Goal: Task Accomplishment & Management: Complete application form

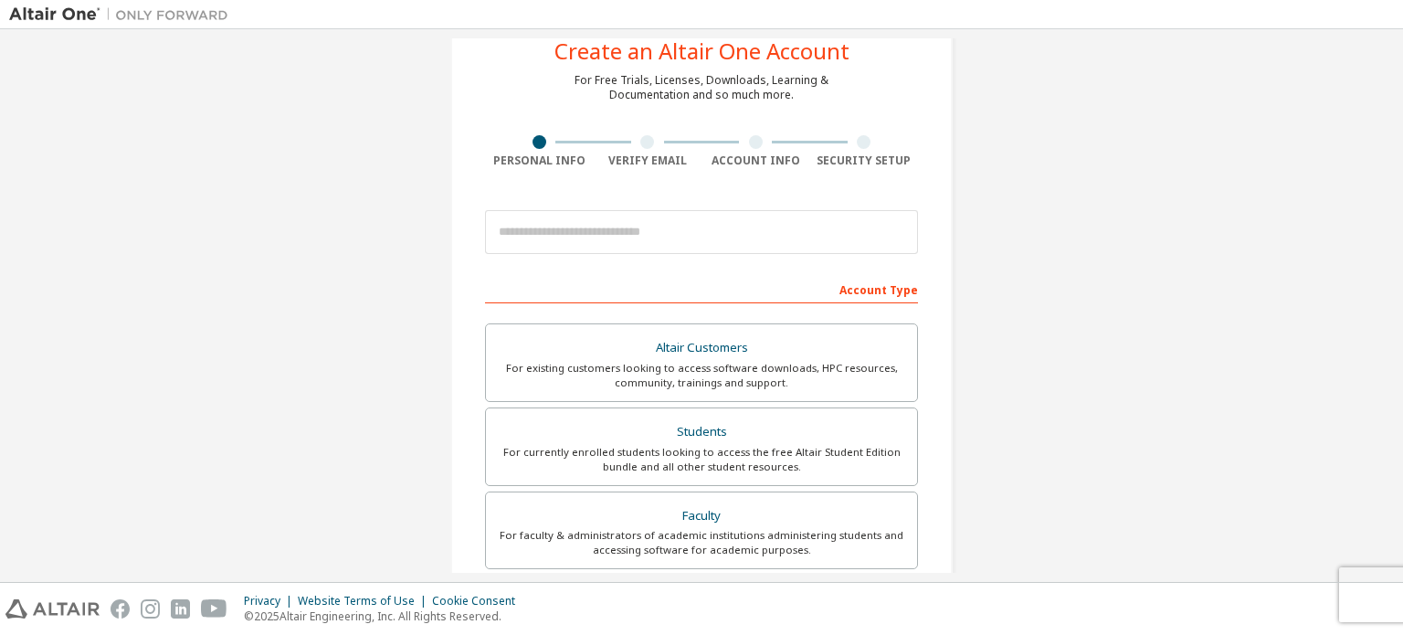
scroll to position [61, 0]
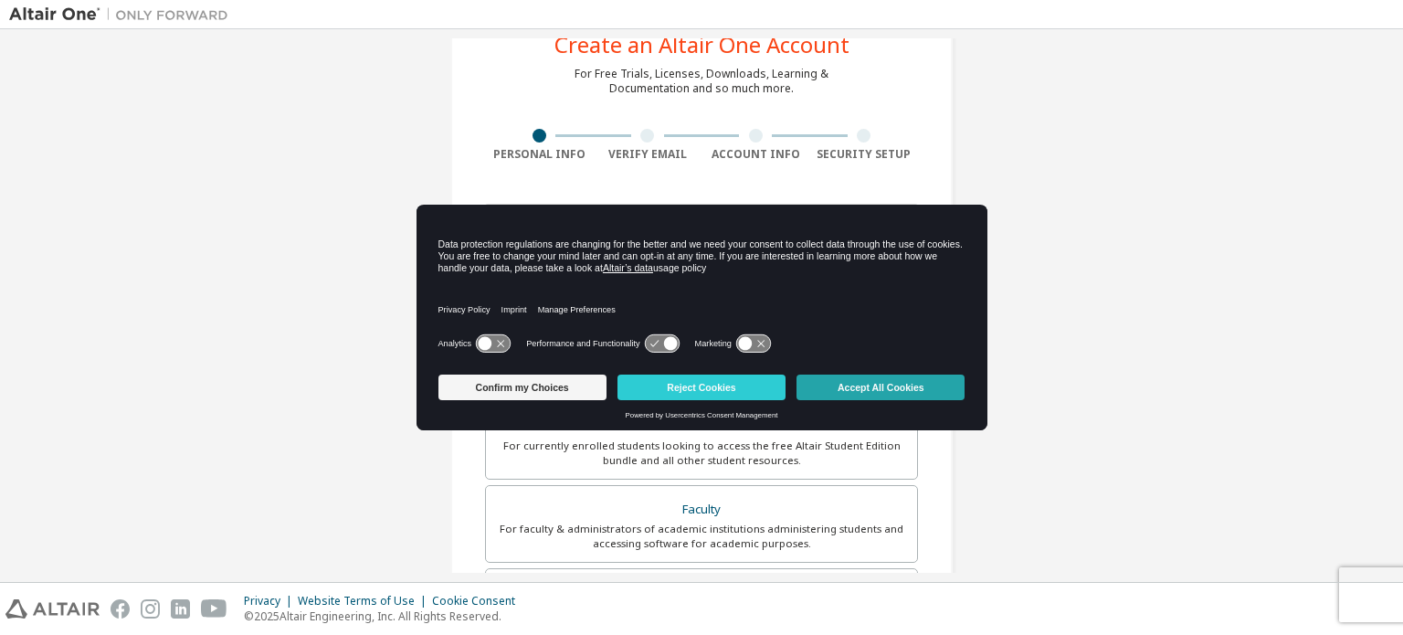
click at [848, 385] on button "Accept All Cookies" at bounding box center [881, 388] width 168 height 26
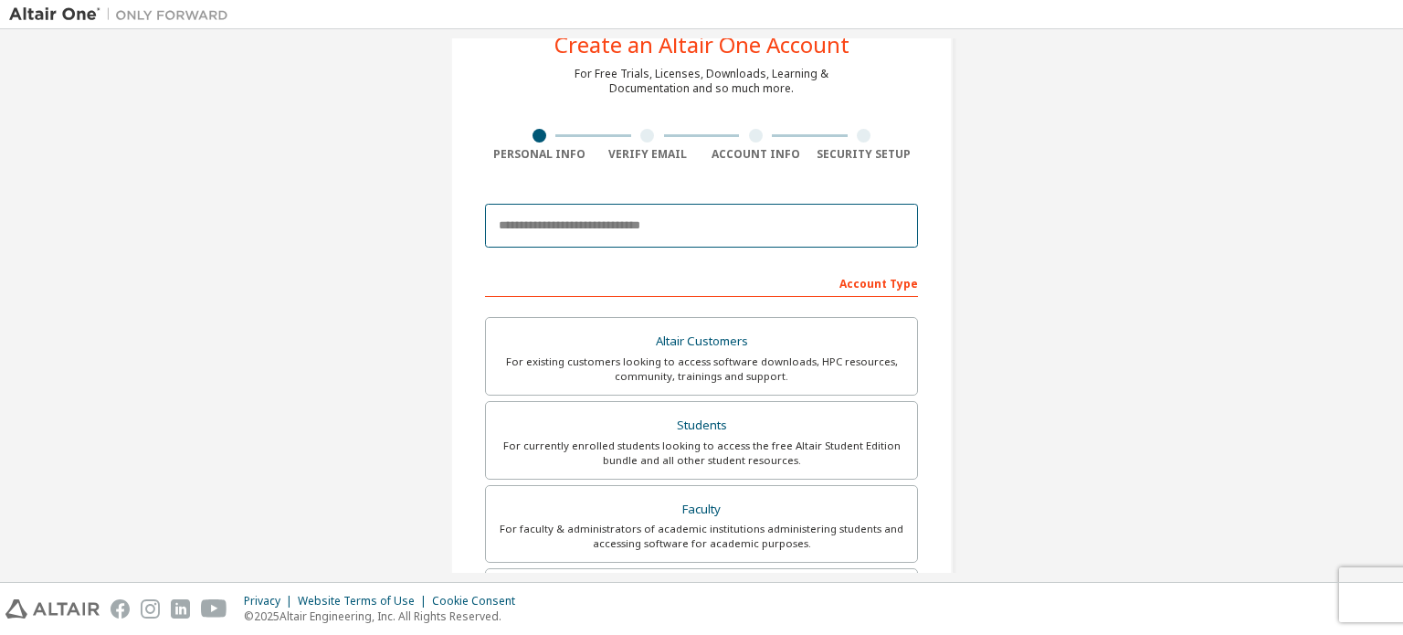
click at [719, 232] on input "email" at bounding box center [701, 226] width 433 height 44
type input "**********"
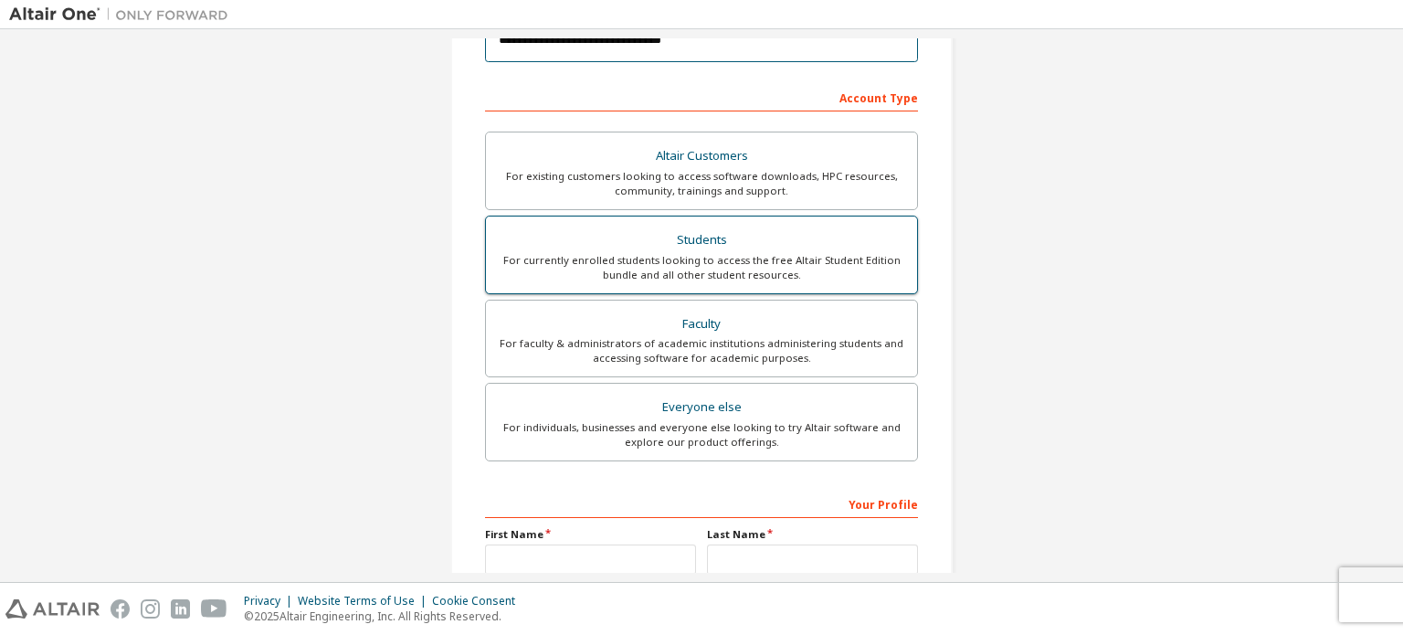
scroll to position [241, 0]
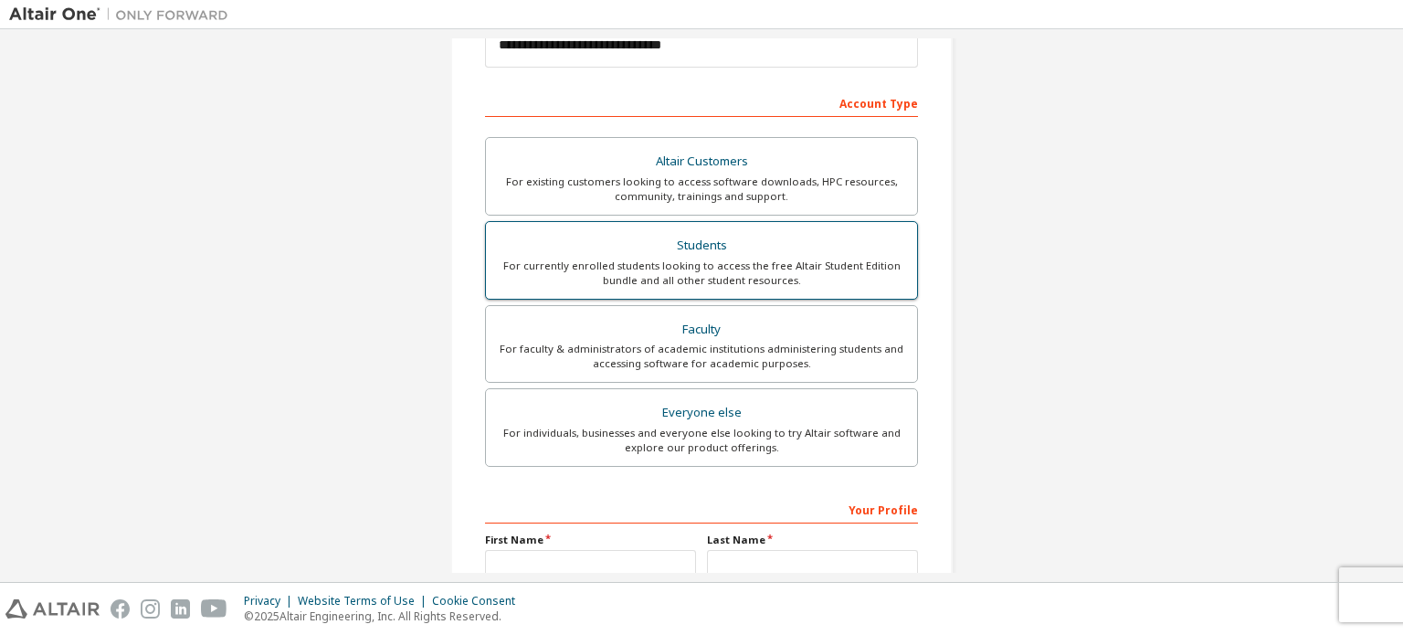
click at [734, 254] on div "Students" at bounding box center [701, 246] width 409 height 26
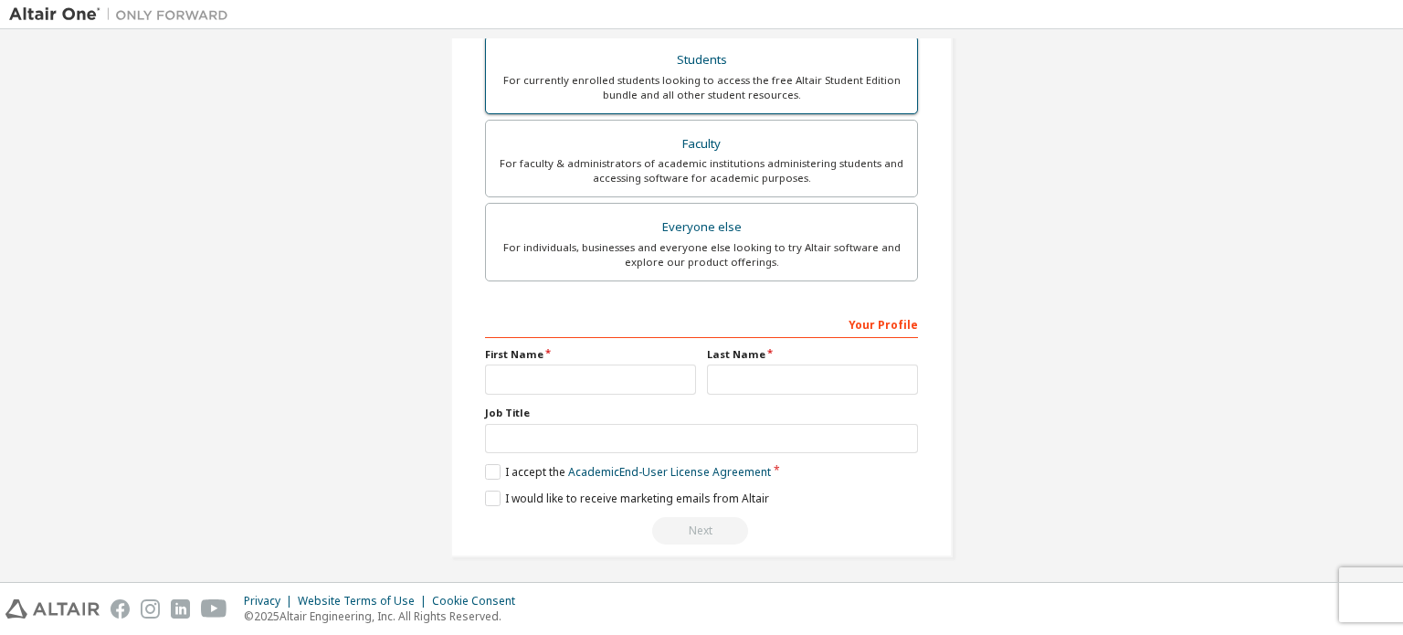
scroll to position [428, 0]
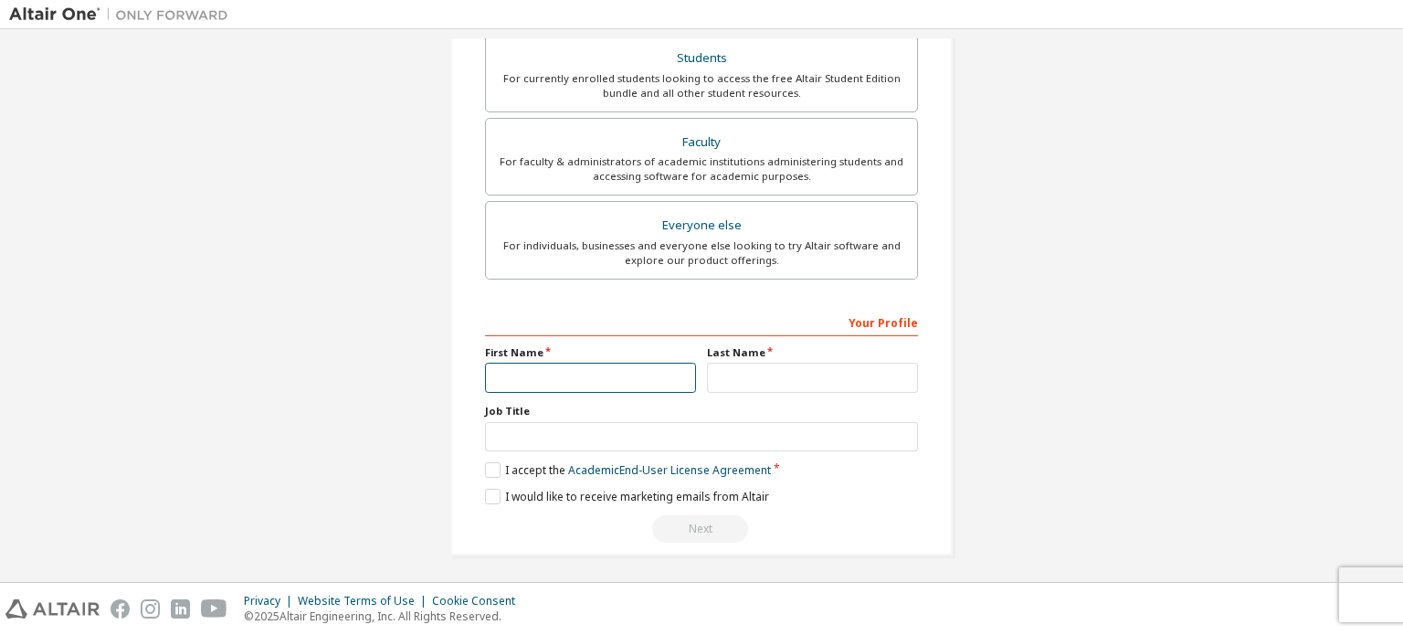
click at [625, 372] on input "text" at bounding box center [590, 378] width 211 height 30
type input "**********"
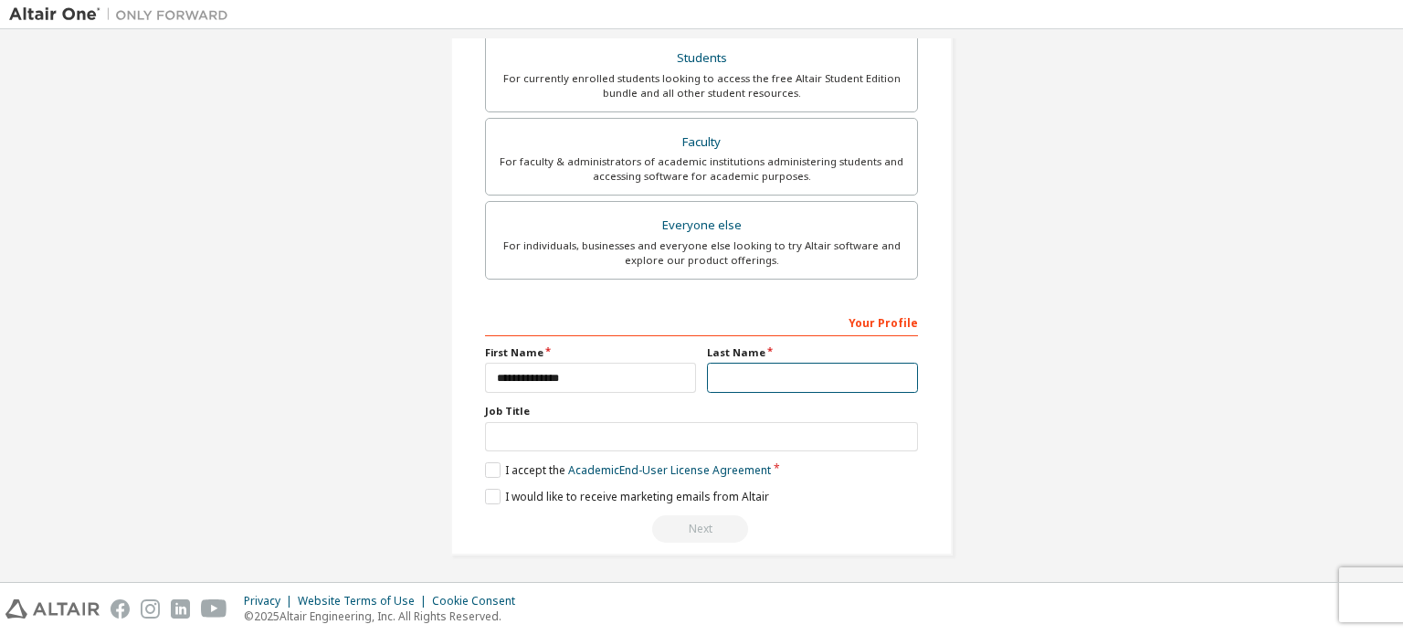
click at [728, 384] on input "text" at bounding box center [812, 378] width 211 height 30
type input "******"
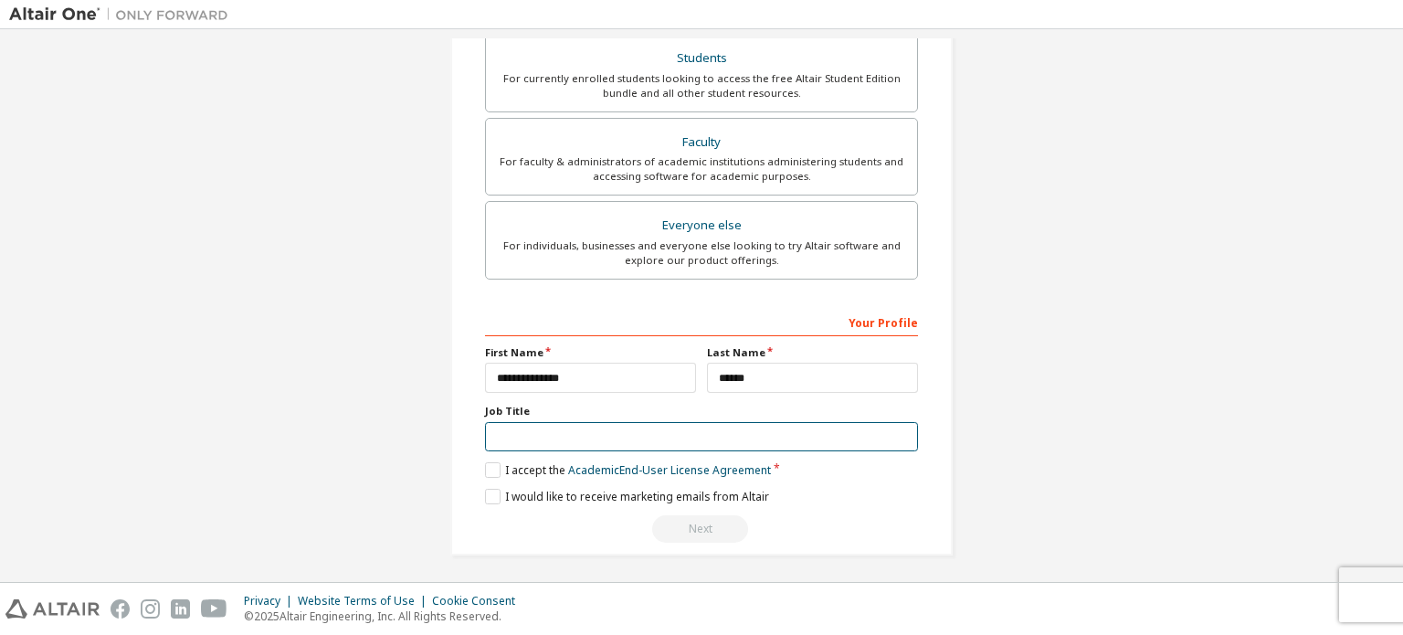
click at [672, 423] on input "text" at bounding box center [701, 437] width 433 height 30
type input "*******"
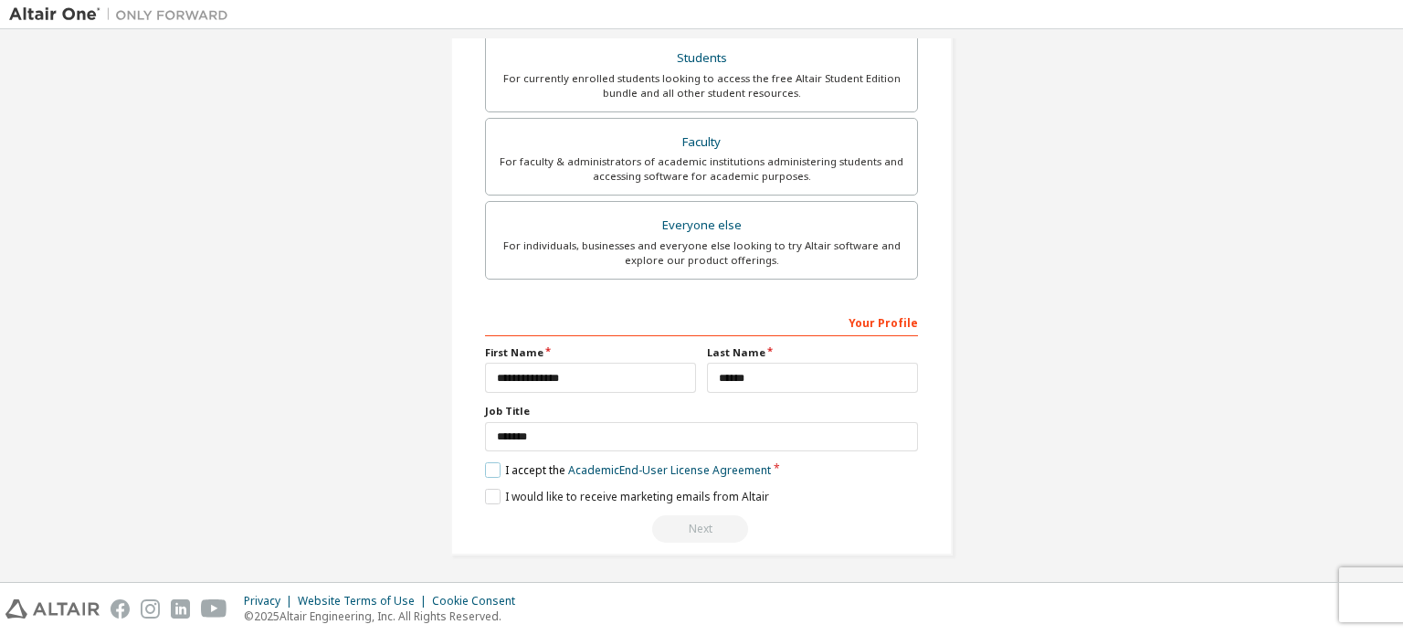
click at [490, 467] on label "I accept the Academic End-User License Agreement" at bounding box center [628, 470] width 286 height 16
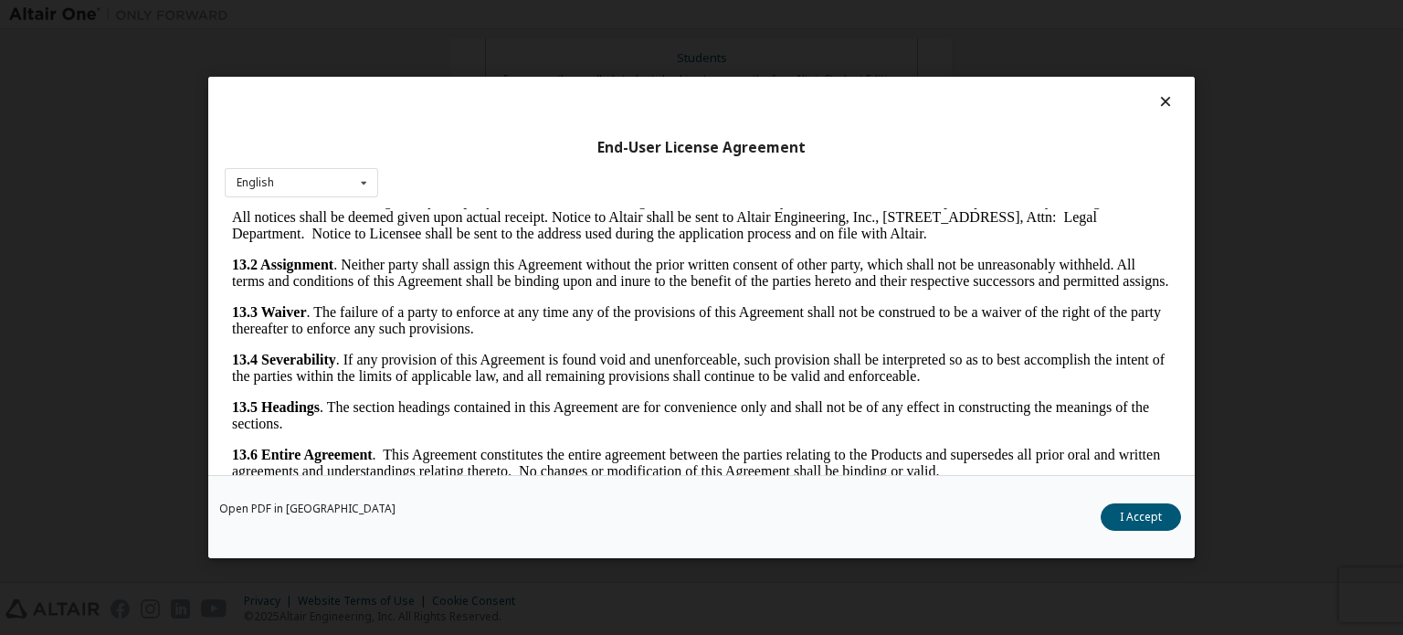
scroll to position [40, 0]
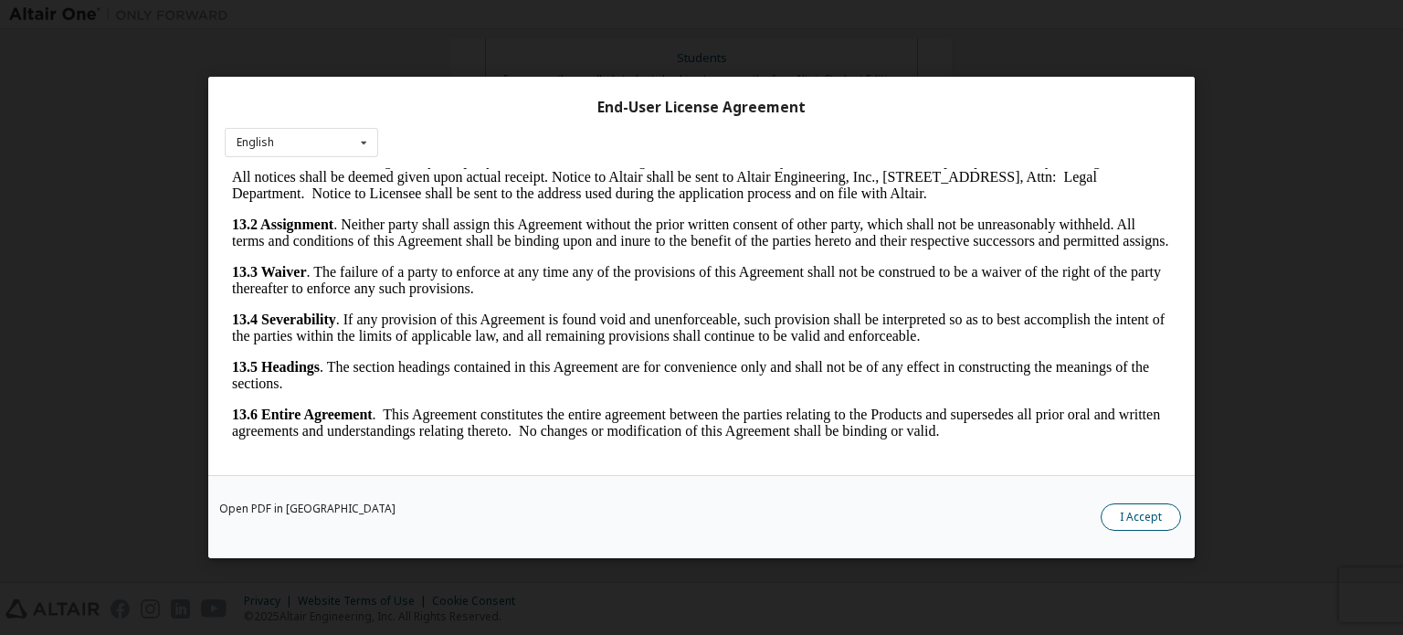
click at [1158, 513] on button "I Accept" at bounding box center [1141, 516] width 80 height 27
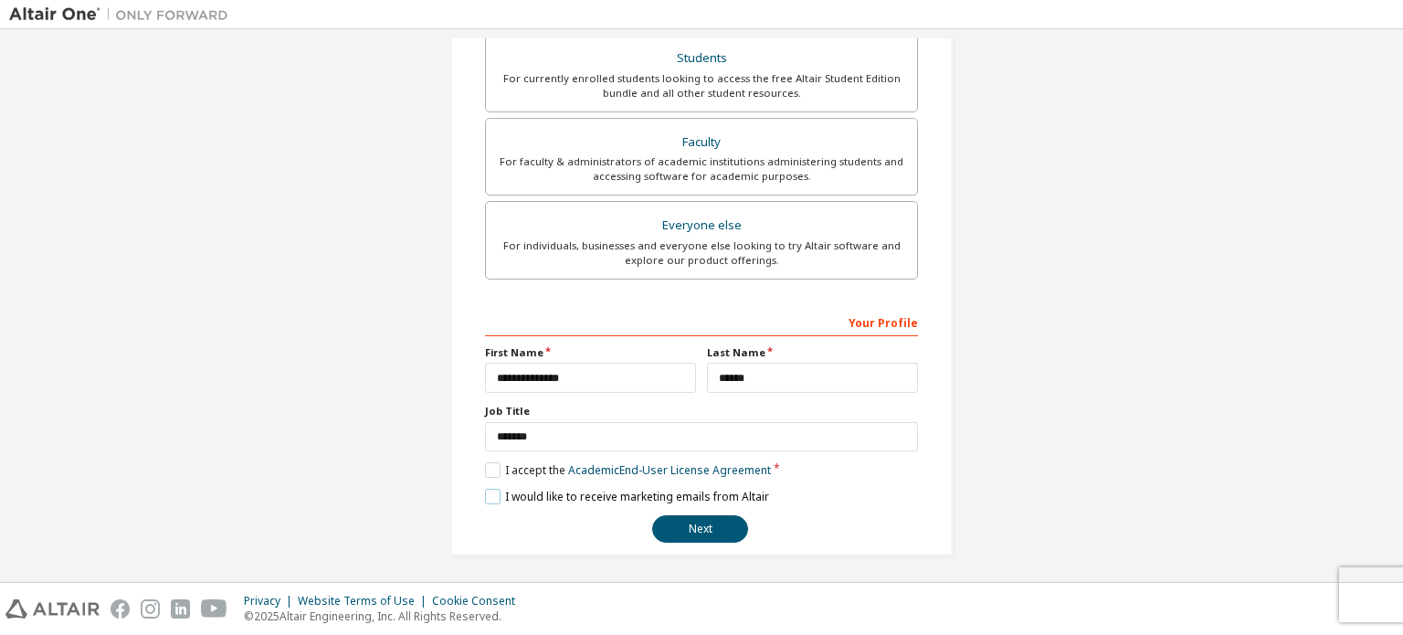
click at [488, 494] on label "I would like to receive marketing emails from Altair" at bounding box center [627, 497] width 284 height 16
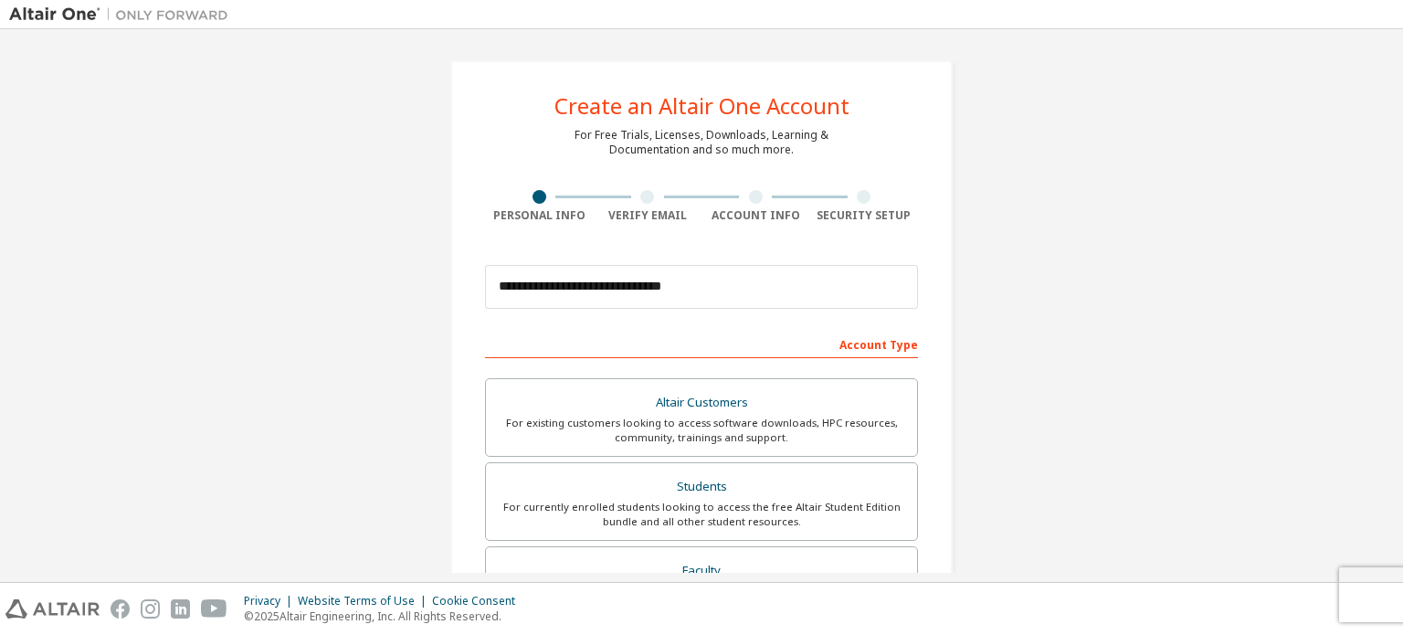
scroll to position [428, 0]
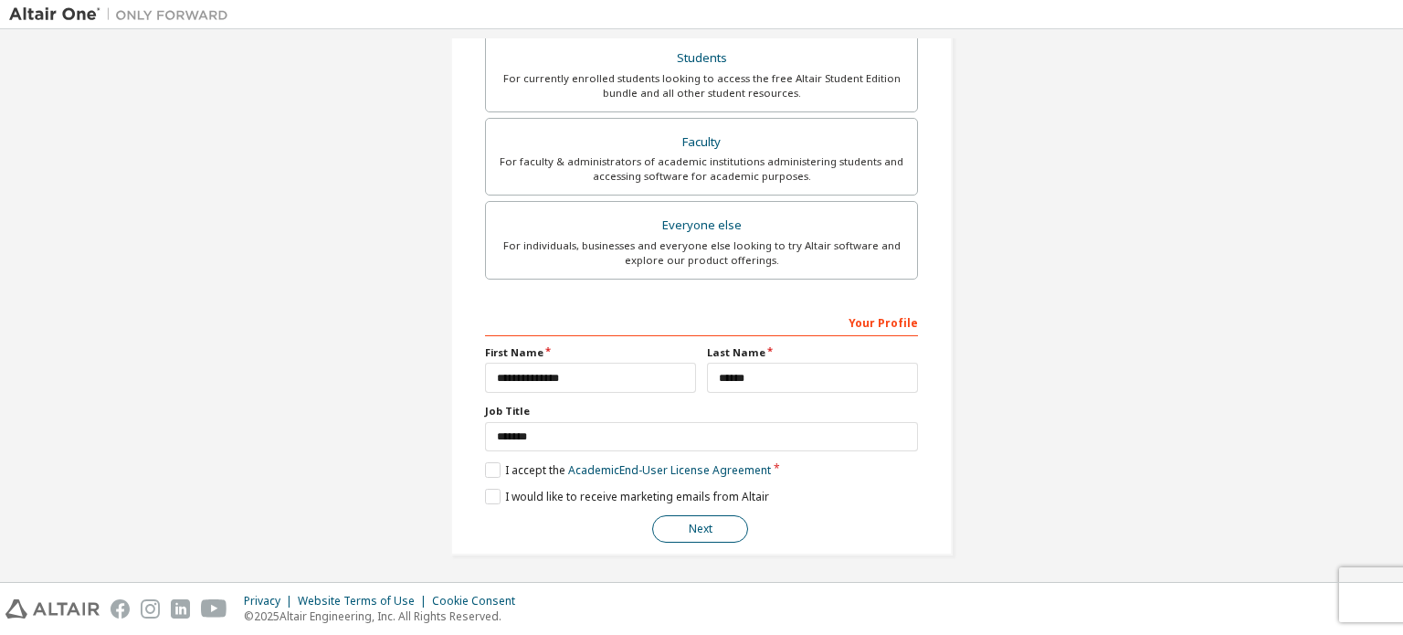
click at [708, 515] on button "Next" at bounding box center [700, 528] width 96 height 27
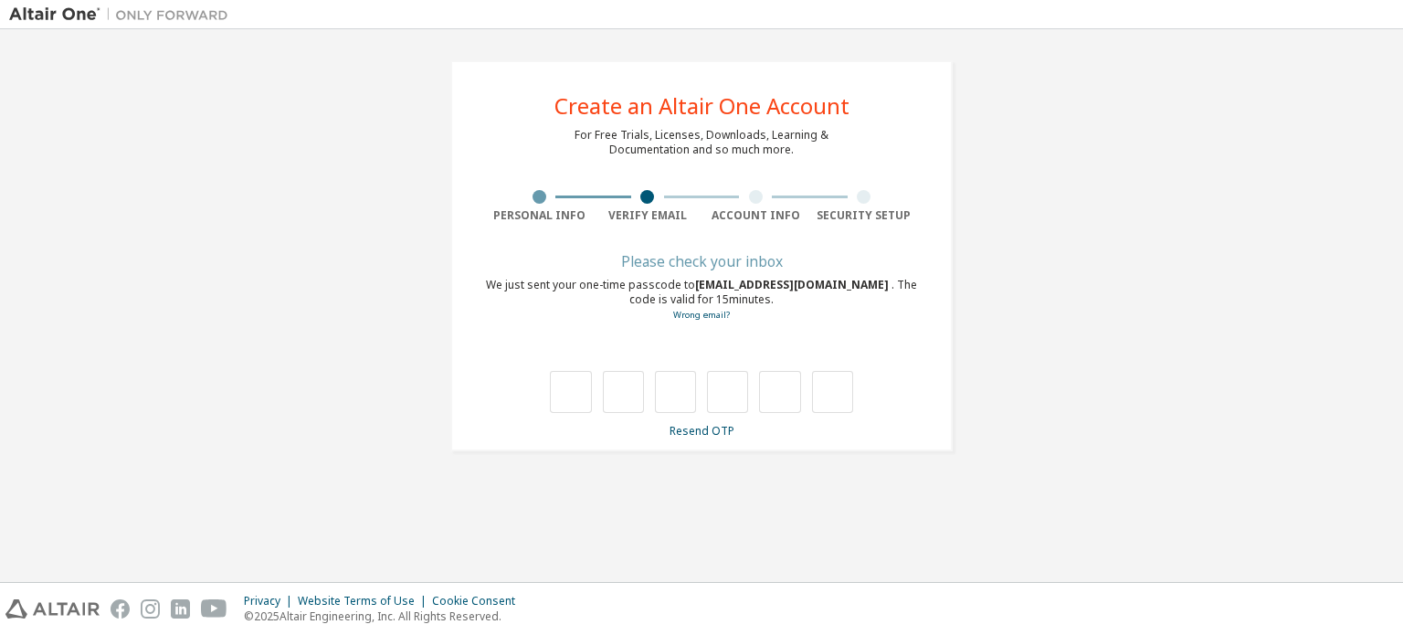
scroll to position [0, 0]
type input "*"
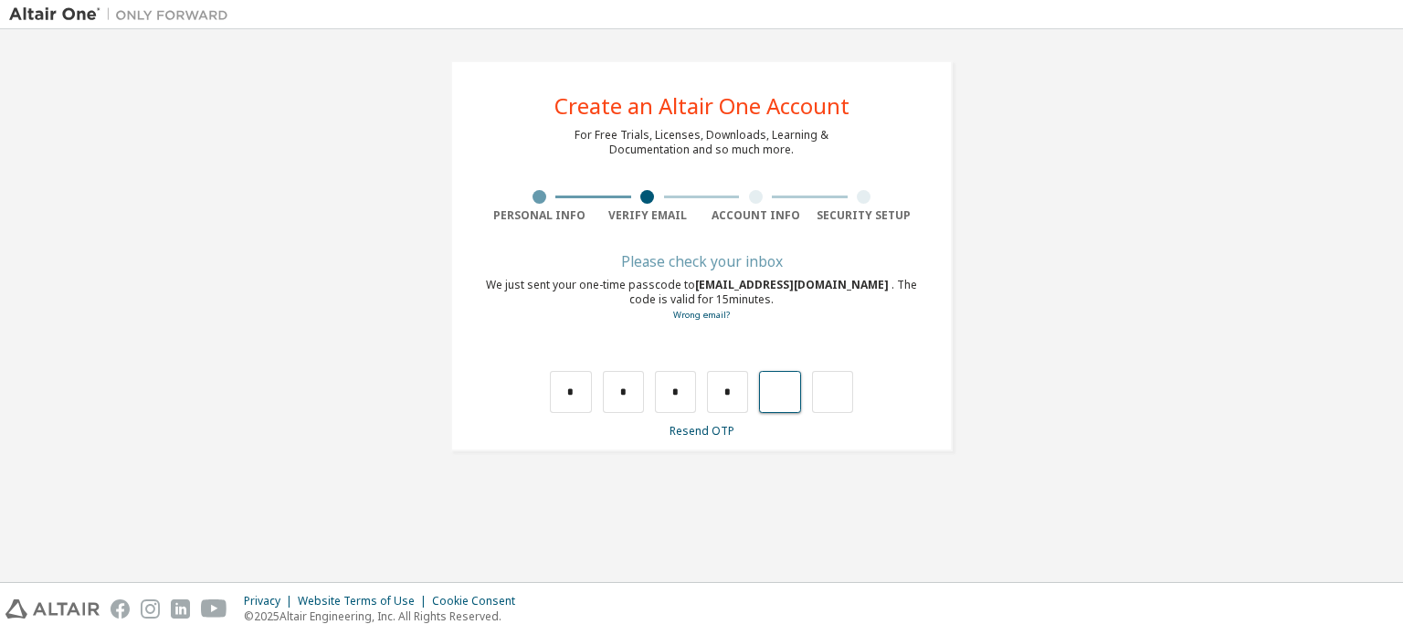
type input "*"
